Goal: Register for event/course: Sign up to attend an event or enroll in a course

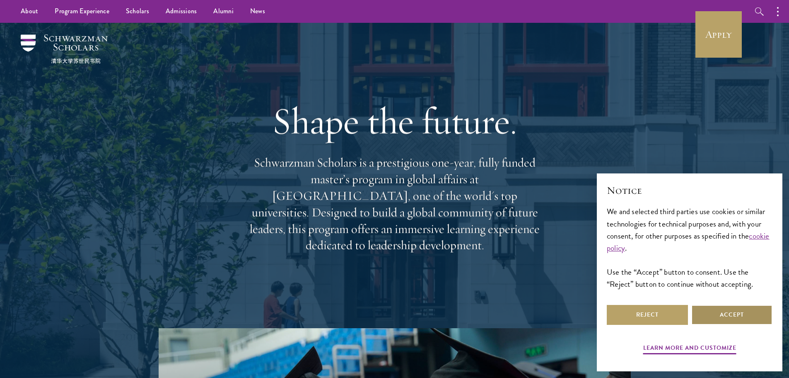
click at [715, 312] on button "Accept" at bounding box center [732, 315] width 81 height 20
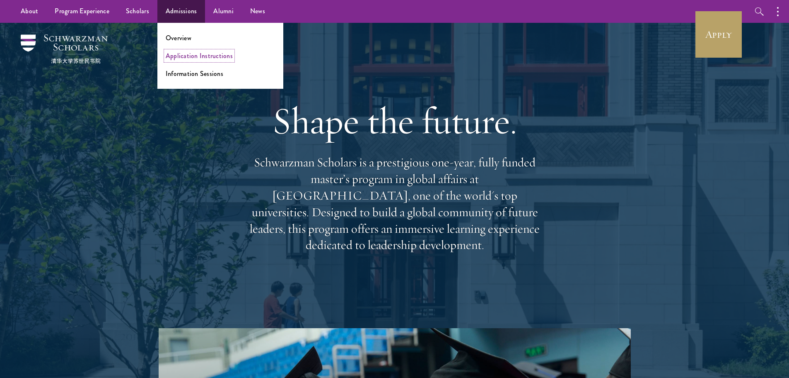
click at [195, 54] on link "Application Instructions" at bounding box center [199, 56] width 67 height 10
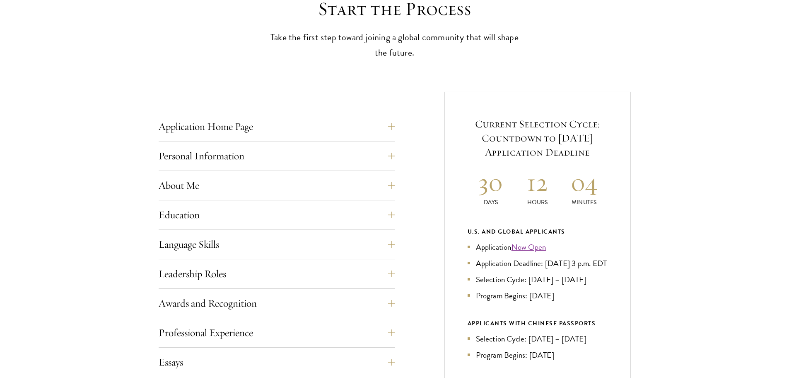
scroll to position [249, 0]
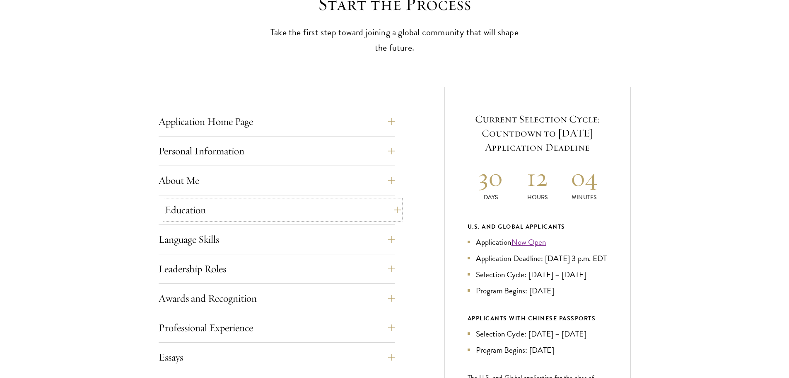
click at [392, 207] on button "Education" at bounding box center [283, 210] width 236 height 20
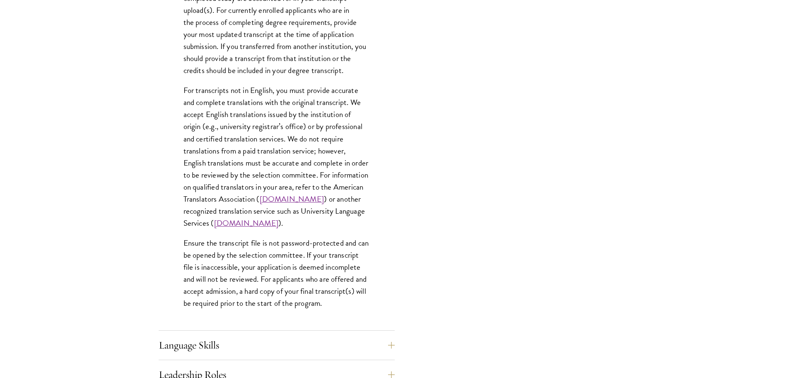
scroll to position [1285, 0]
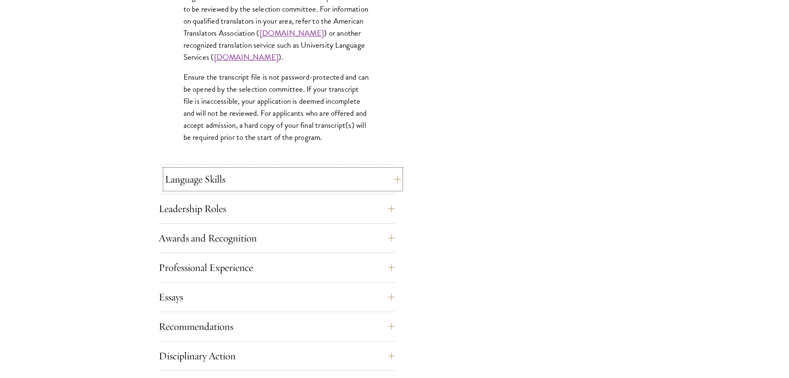
click at [360, 182] on button "Language Skills" at bounding box center [283, 179] width 236 height 20
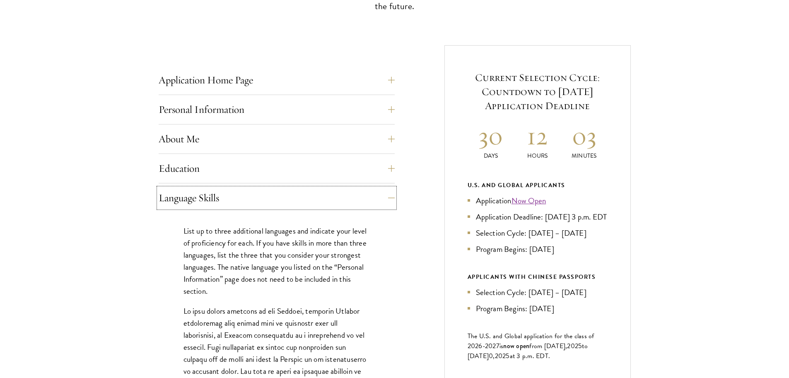
scroll to position [332, 0]
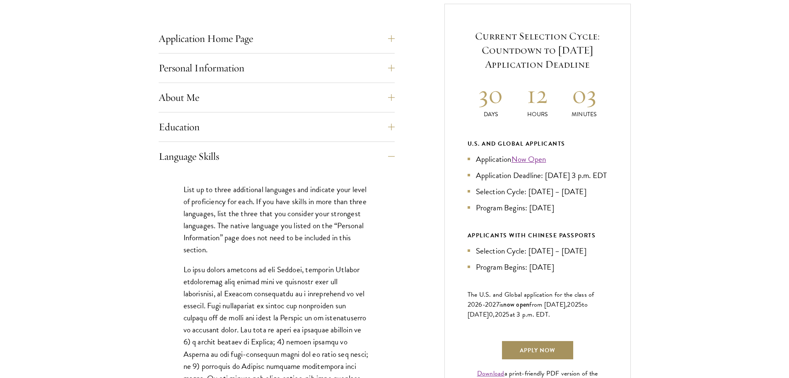
click at [547, 360] on link "Apply Now" at bounding box center [537, 350] width 73 height 20
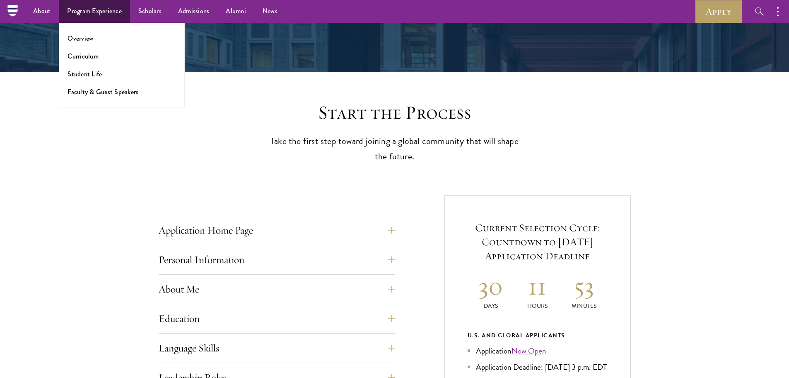
scroll to position [140, 0]
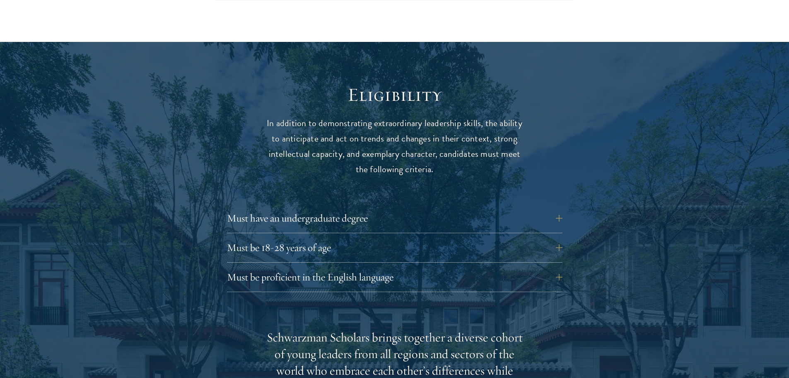
scroll to position [1077, 0]
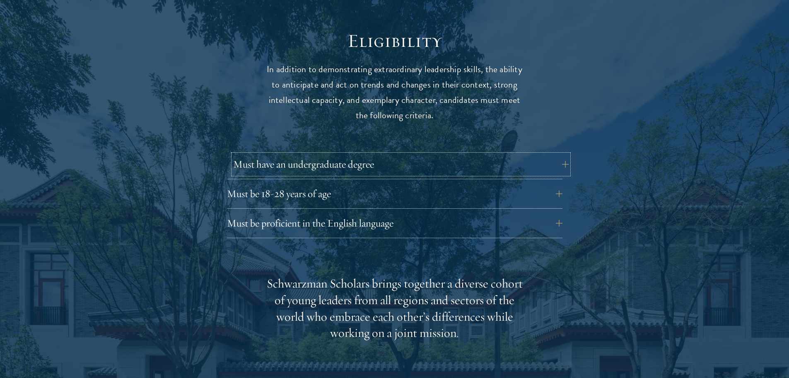
click at [452, 154] on button "Must have an undergraduate degree" at bounding box center [401, 164] width 336 height 20
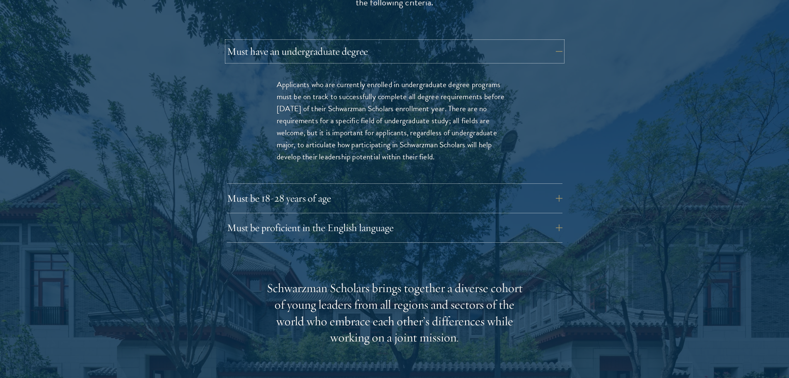
scroll to position [1202, 0]
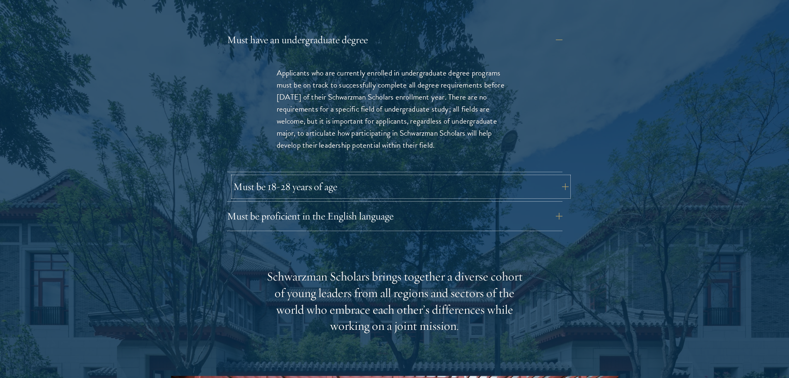
click at [406, 177] on button "Must be 18-28 years of age" at bounding box center [401, 187] width 336 height 20
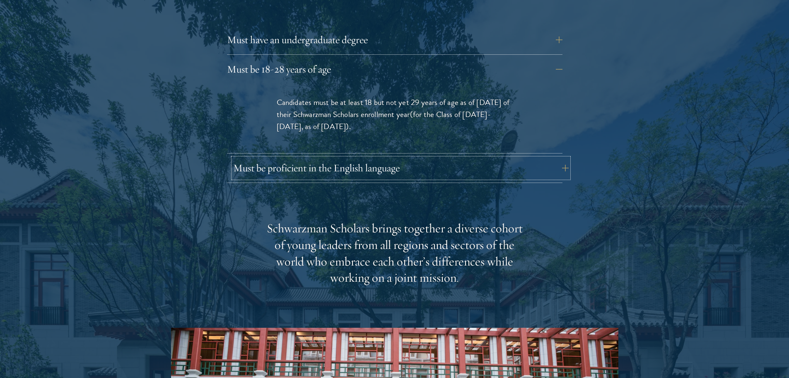
click at [421, 158] on button "Must be proficient in the English language" at bounding box center [401, 168] width 336 height 20
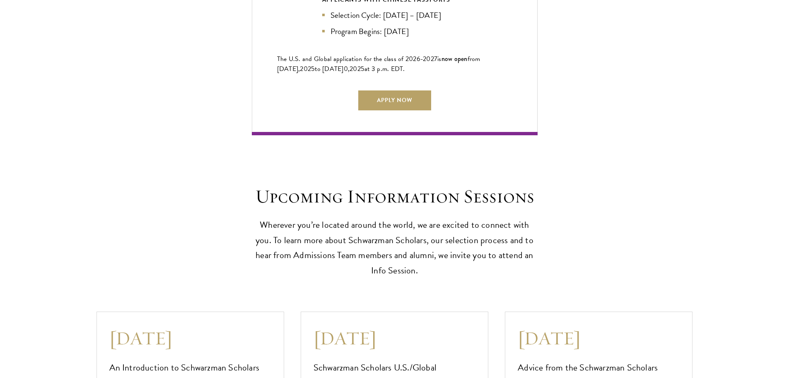
scroll to position [2404, 0]
